Goal: Transaction & Acquisition: Purchase product/service

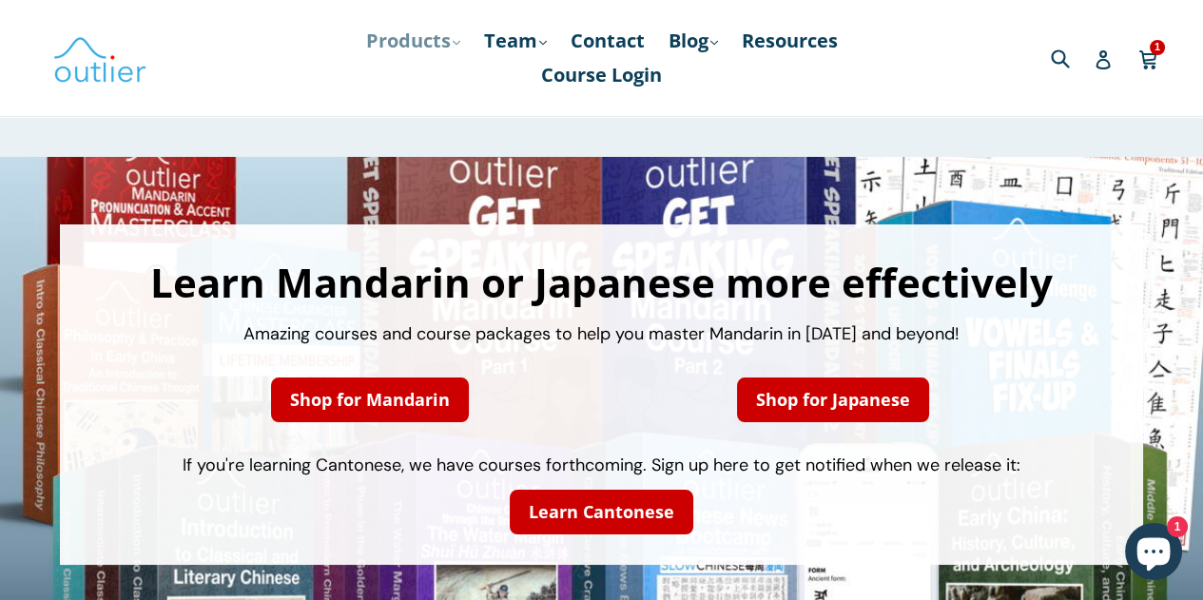
click at [422, 45] on link "Products .cls-1{fill:#231f20} expand" at bounding box center [413, 41] width 113 height 34
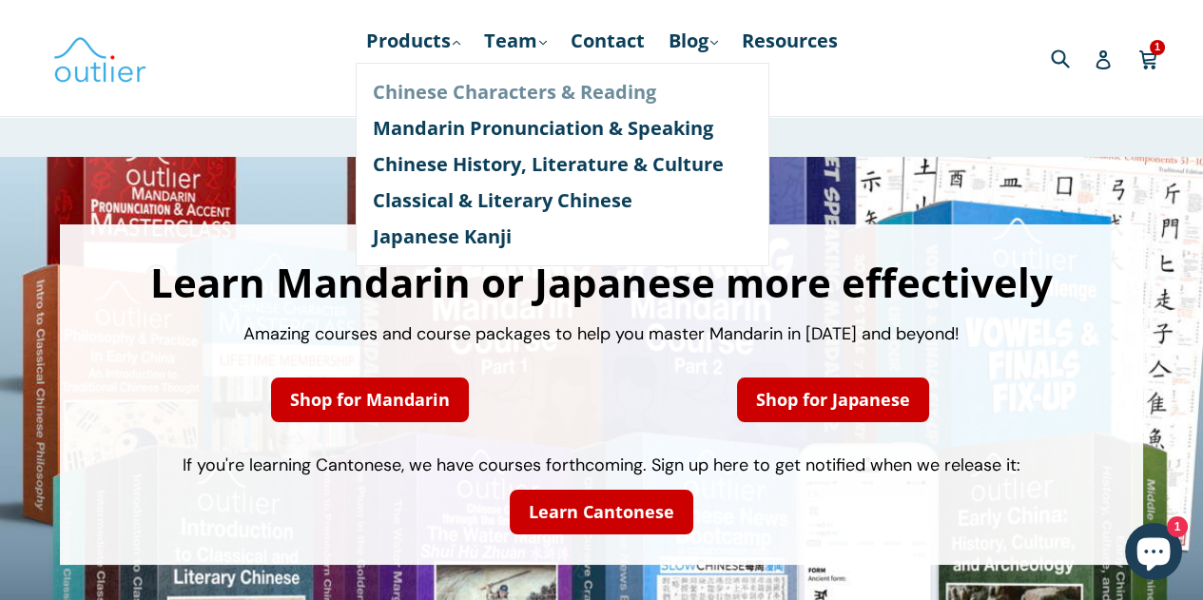
click at [472, 92] on link "Chinese Characters & Reading" at bounding box center [562, 92] width 379 height 36
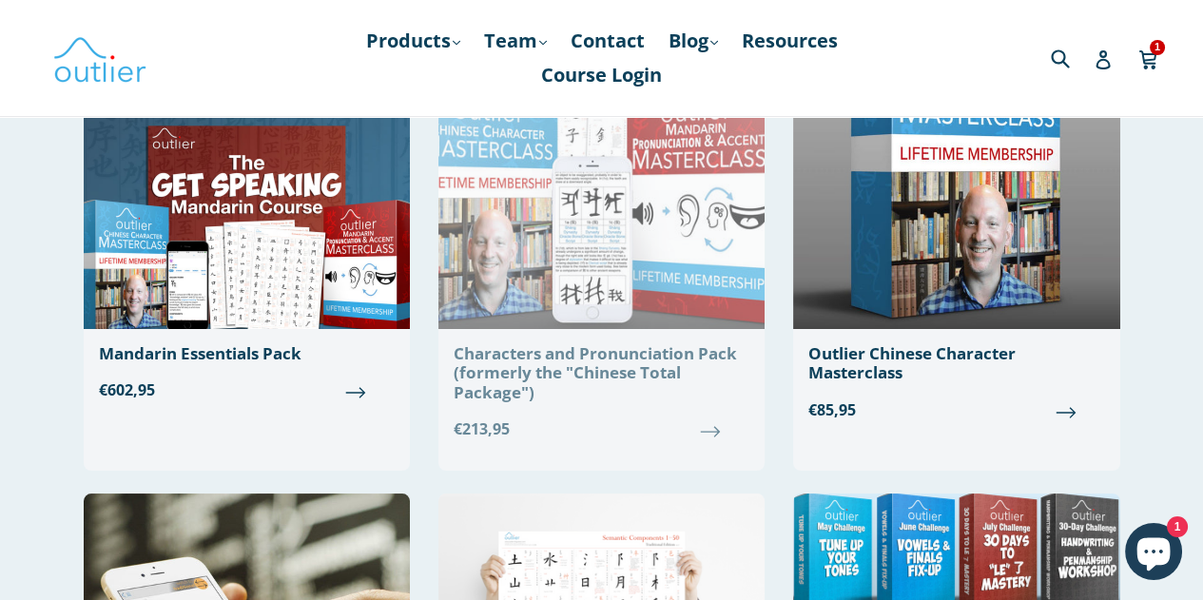
scroll to position [274, 0]
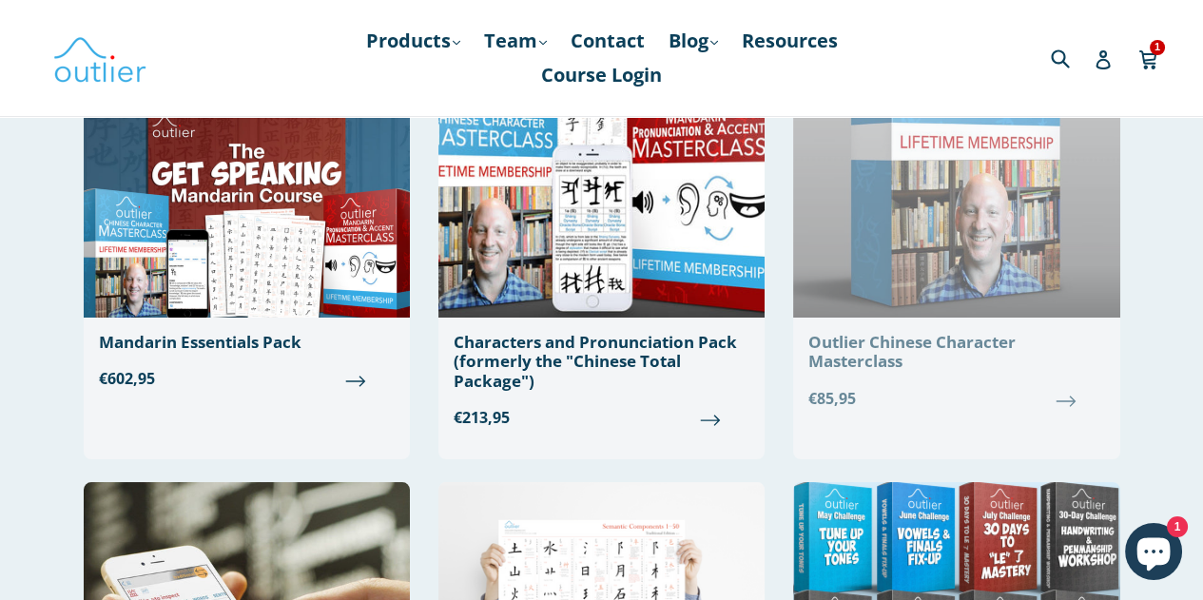
click at [1079, 402] on span "€85,95" at bounding box center [956, 398] width 296 height 23
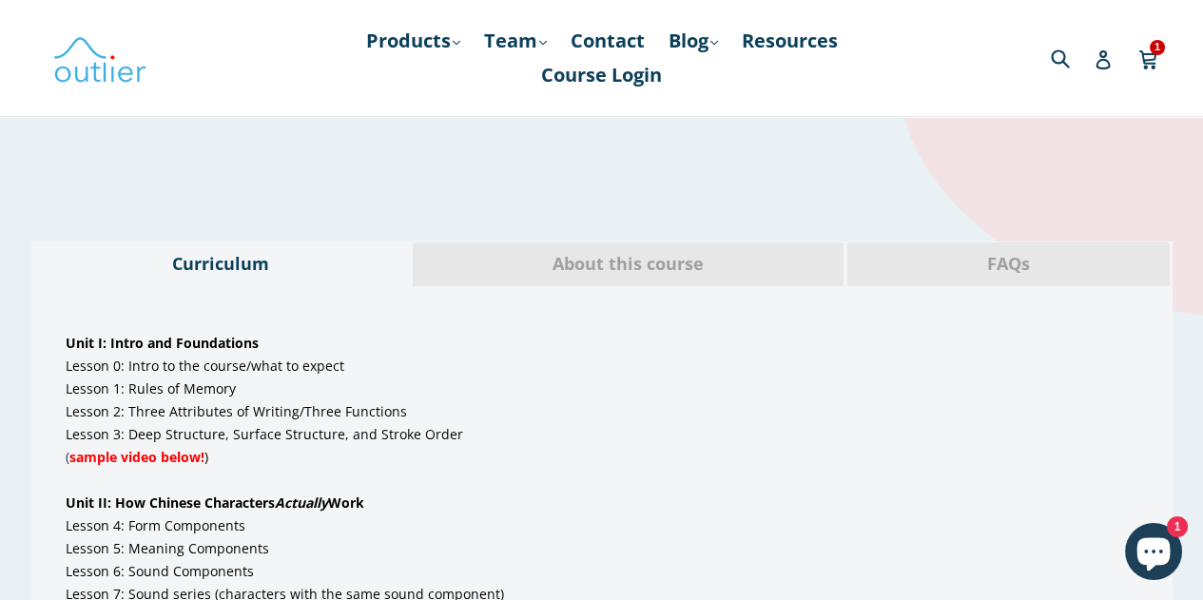
scroll to position [1012, 0]
click at [639, 273] on span "About this course" at bounding box center [628, 264] width 402 height 25
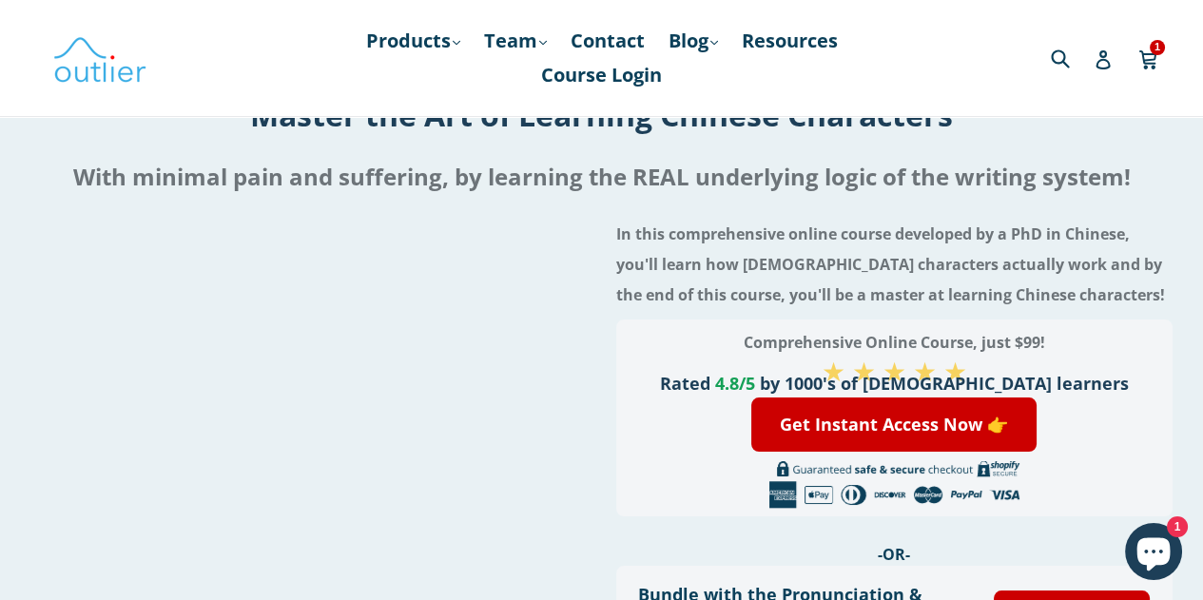
scroll to position [0, 0]
